Goal: Navigation & Orientation: Find specific page/section

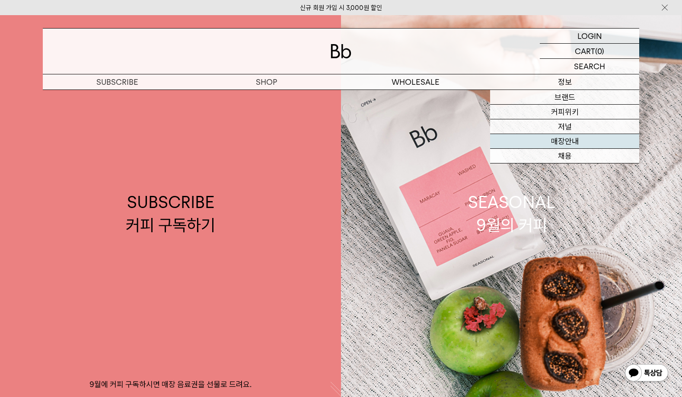
click at [563, 140] on link "매장안내" at bounding box center [564, 141] width 149 height 15
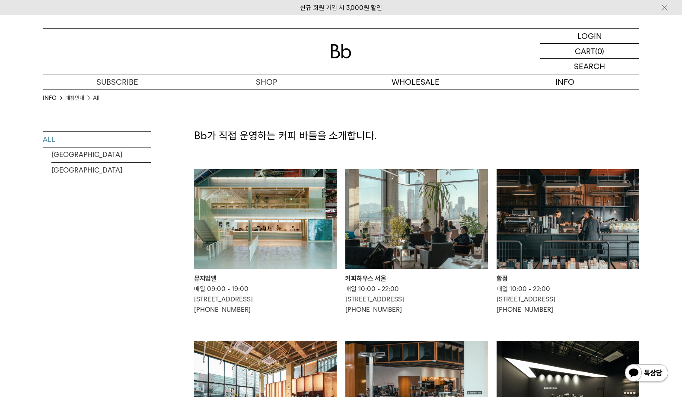
click at [536, 213] on img at bounding box center [568, 219] width 143 height 100
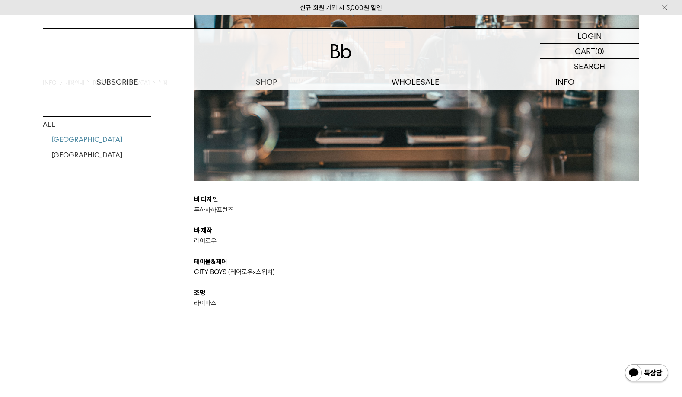
scroll to position [1686, 0]
